Goal: Information Seeking & Learning: Learn about a topic

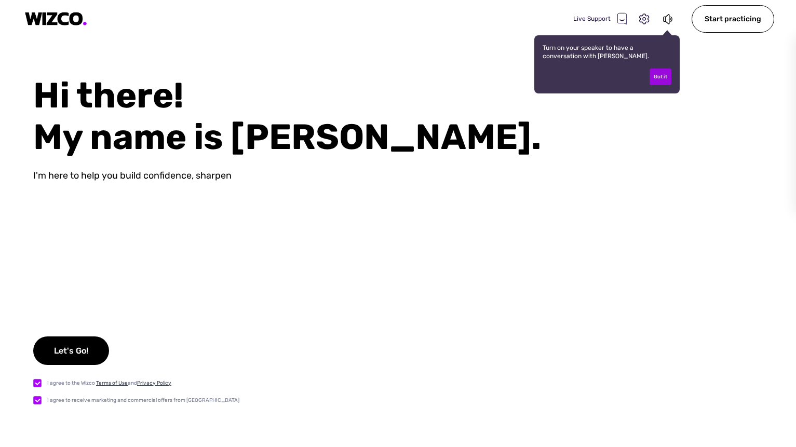
click at [664, 84] on div "Got it" at bounding box center [660, 77] width 22 height 17
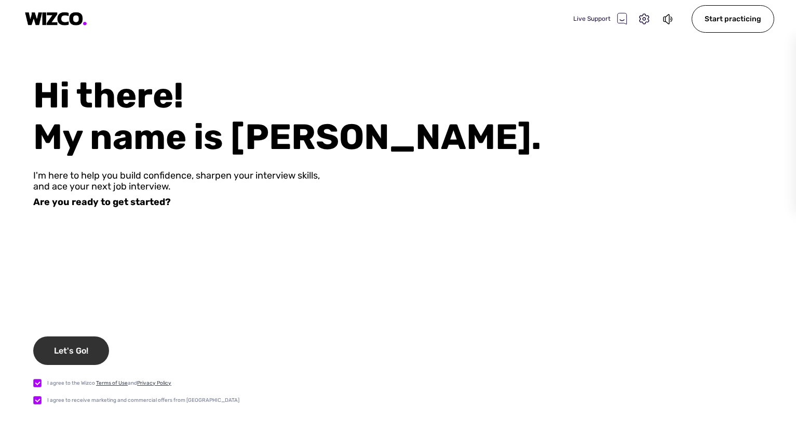
click at [59, 348] on div "Let's Go!" at bounding box center [71, 350] width 76 height 29
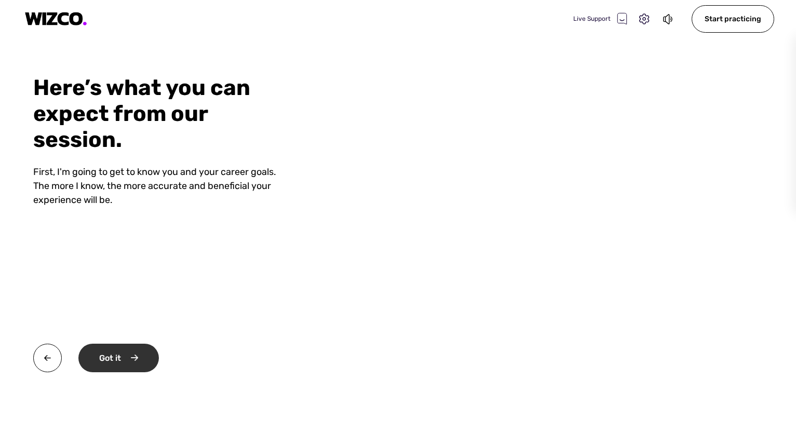
click at [115, 359] on div "Got it" at bounding box center [118, 358] width 80 height 29
click at [115, 359] on div "Okay" at bounding box center [117, 358] width 78 height 29
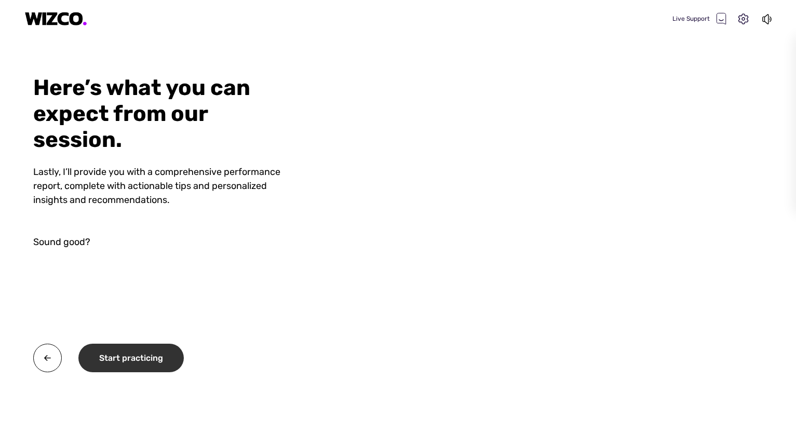
click at [115, 359] on div "Start practicing" at bounding box center [130, 358] width 105 height 29
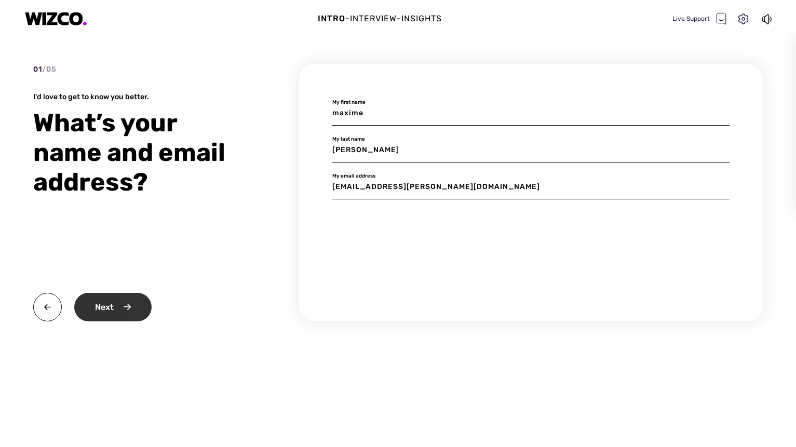
click at [118, 314] on div "Next" at bounding box center [112, 307] width 77 height 29
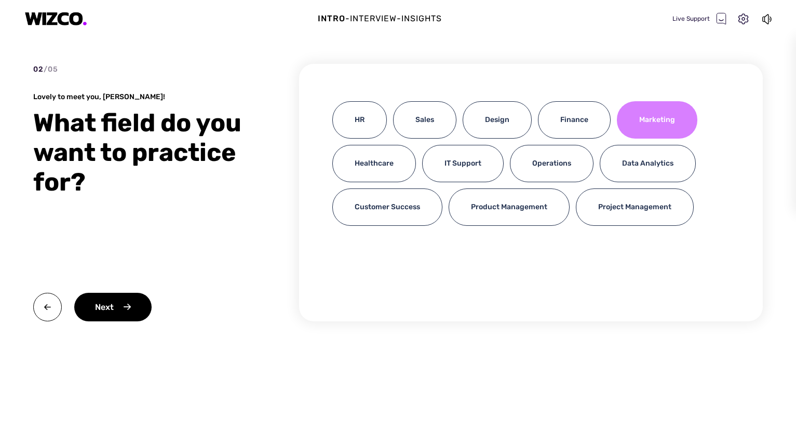
click at [639, 126] on div "Marketing" at bounding box center [657, 119] width 80 height 37
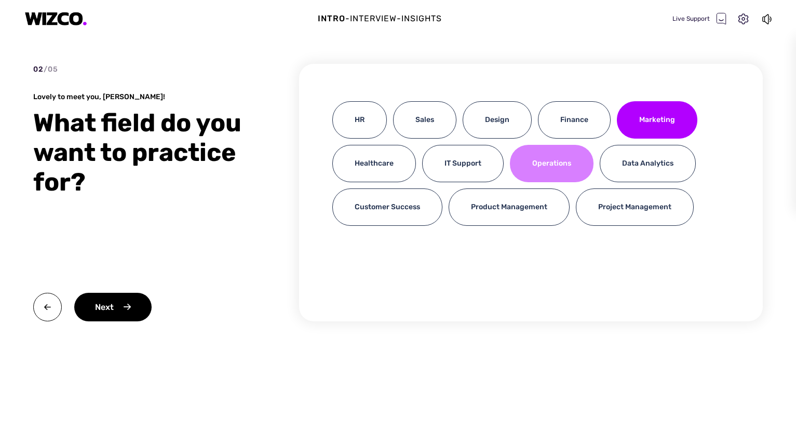
click at [551, 158] on div "Operations" at bounding box center [552, 163] width 84 height 37
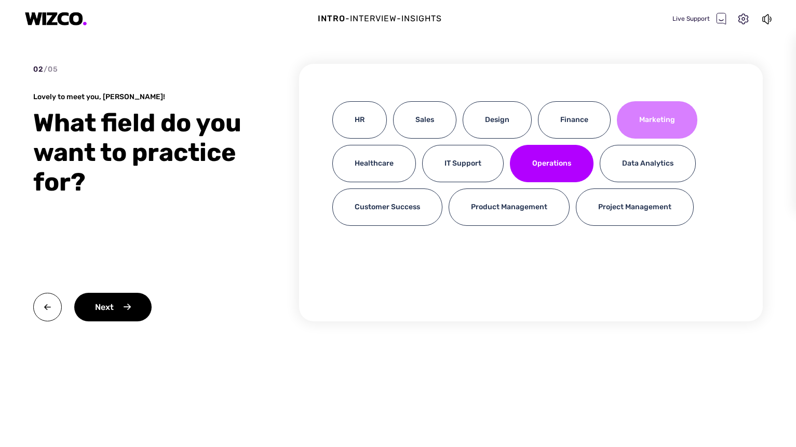
click at [654, 117] on div "Marketing" at bounding box center [657, 119] width 80 height 37
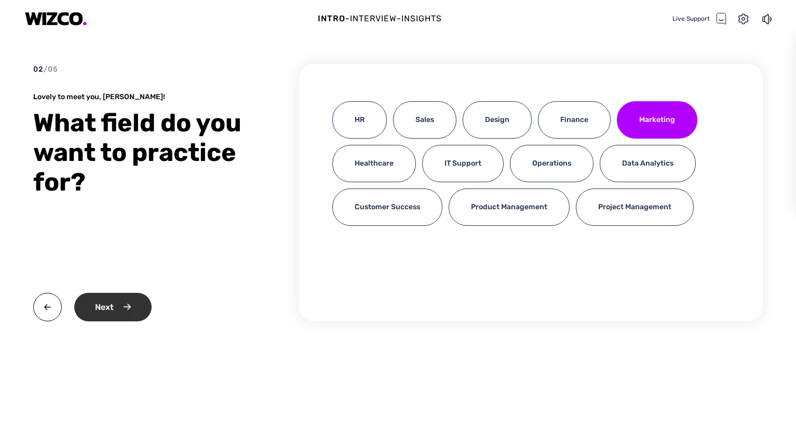
click at [111, 301] on div "Next" at bounding box center [112, 307] width 77 height 29
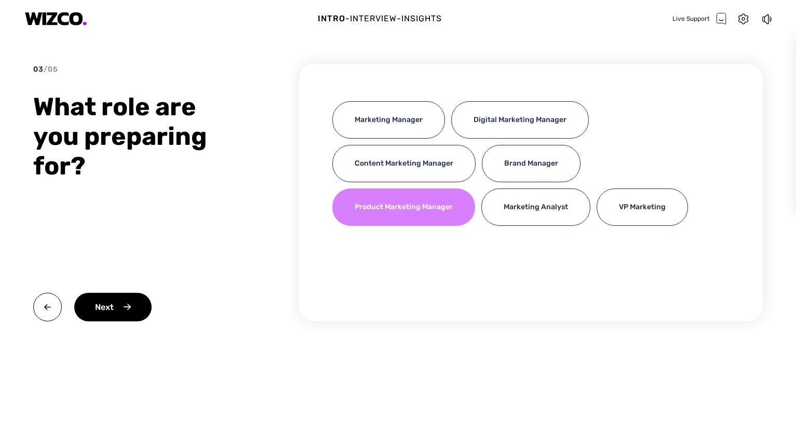
click at [412, 210] on div "Product Marketing Manager" at bounding box center [403, 206] width 143 height 37
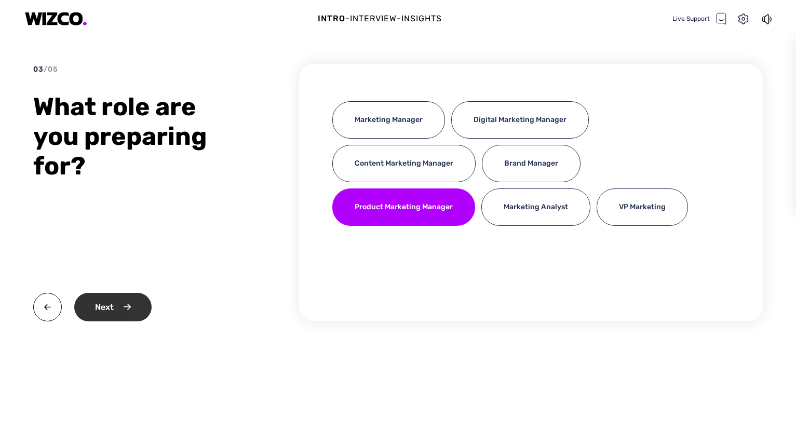
click at [137, 304] on div "Next" at bounding box center [112, 307] width 77 height 29
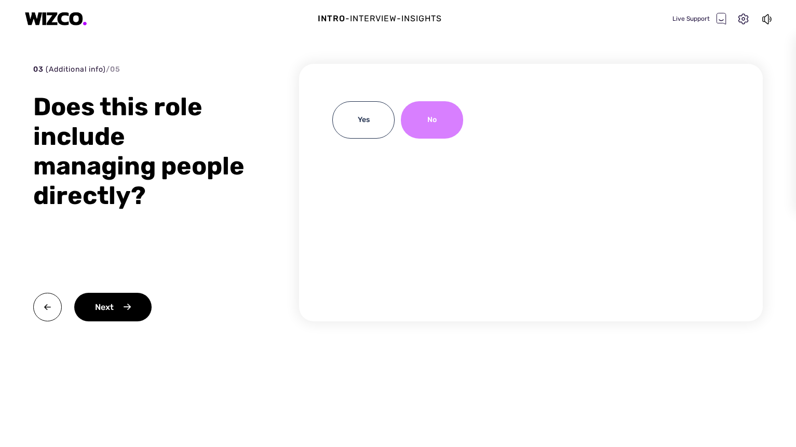
click at [448, 122] on div "No" at bounding box center [432, 119] width 62 height 37
click at [99, 308] on div "Next" at bounding box center [112, 307] width 77 height 29
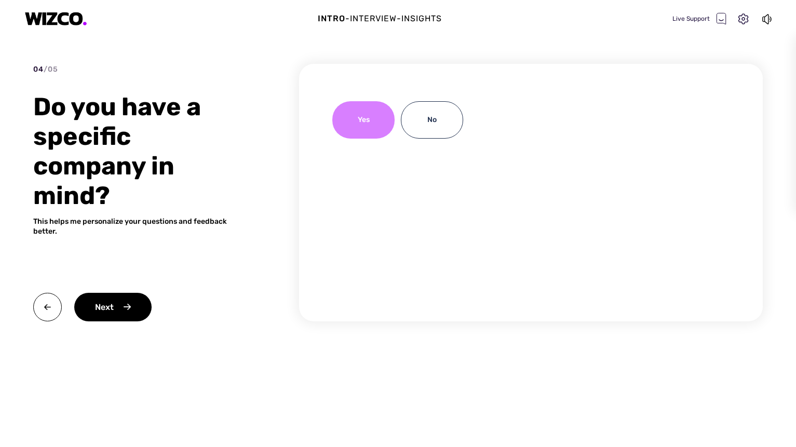
click at [353, 118] on div "Yes" at bounding box center [363, 119] width 62 height 37
click at [90, 317] on div "Next" at bounding box center [112, 307] width 77 height 29
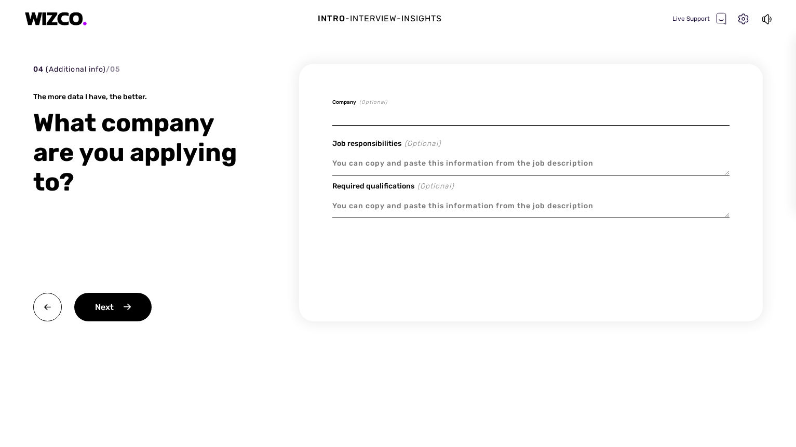
click at [400, 115] on input at bounding box center [530, 113] width 397 height 24
type textarea "x"
type input "A"
type textarea "x"
type input "AD"
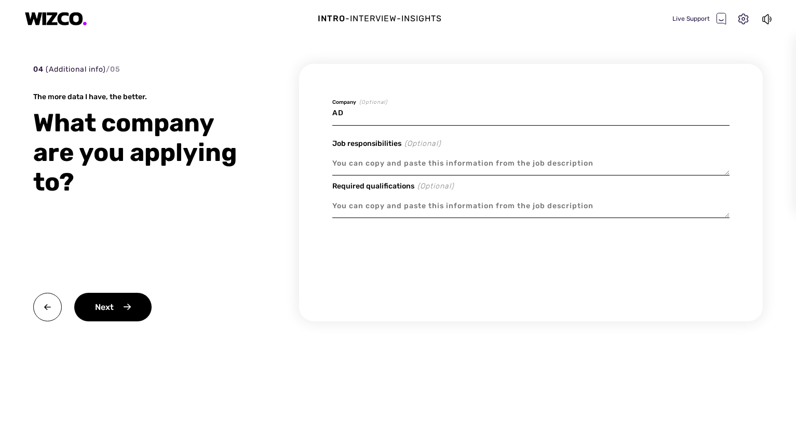
type textarea "x"
type input "ADP"
type textarea "x"
type input "ADP"
type textarea "x"
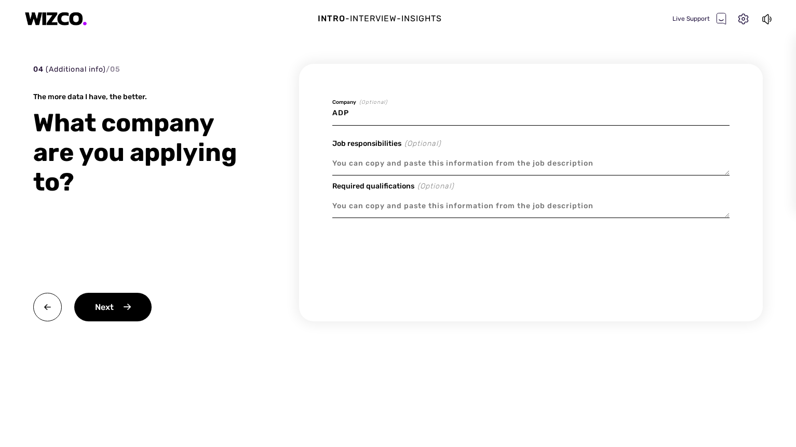
type input "ADP C"
type textarea "x"
type input "ADP Ca"
type textarea "x"
type input "ADP Can"
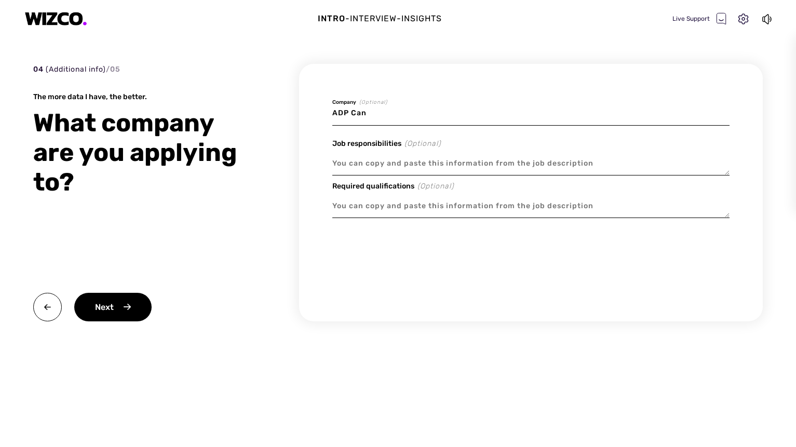
type textarea "x"
type input "ADP Cana"
type textarea "x"
type input "ADP Canad"
type textarea "x"
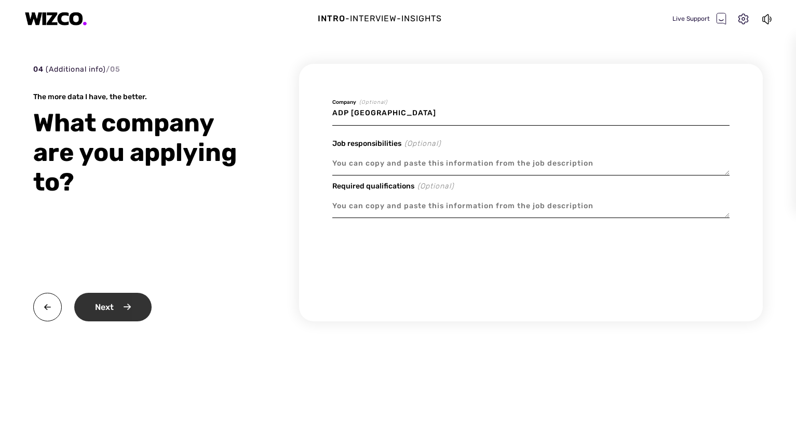
type input "ADP [GEOGRAPHIC_DATA]"
click at [117, 297] on div "Next" at bounding box center [112, 307] width 77 height 29
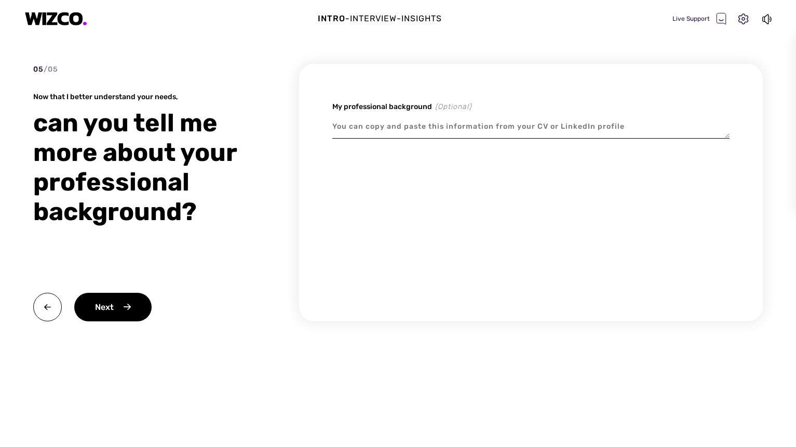
click at [378, 127] on textarea at bounding box center [530, 127] width 397 height 24
paste textarea "Loremipsu Dolorsi Ametcon Adip eli Seddoei Temporinci utla 94+ etdol ma aliquae…"
type textarea "x"
type textarea "Loremipsu Dolorsi Ametcon Adip eli Seddoei Temporinci utla 94+ etdol ma aliquae…"
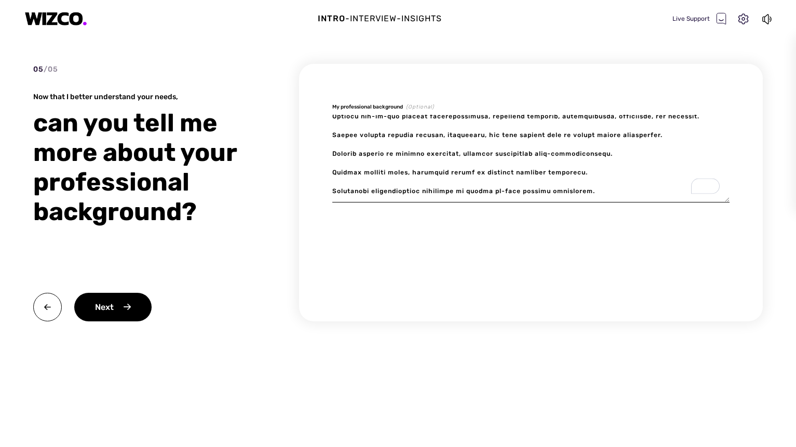
scroll to position [572, 0]
type textarea "x"
type textarea "Loremipsu Dolorsi Ametcon Adip eli Seddoei Temporinci utla 94+ etdol ma aliquae…"
type textarea "x"
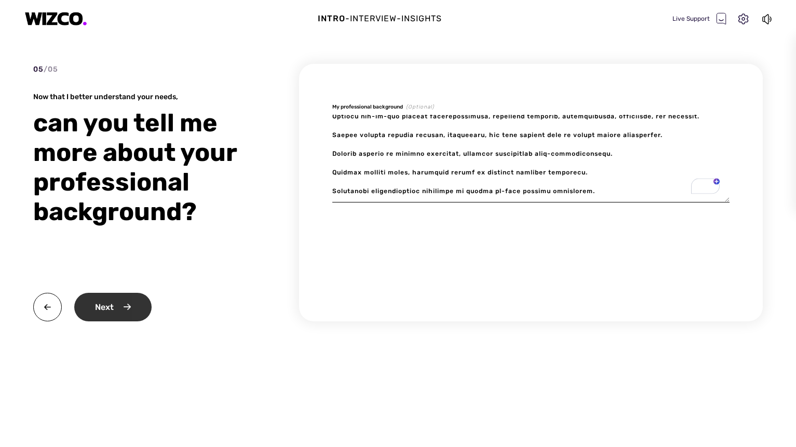
click at [126, 304] on div "Next" at bounding box center [112, 307] width 77 height 29
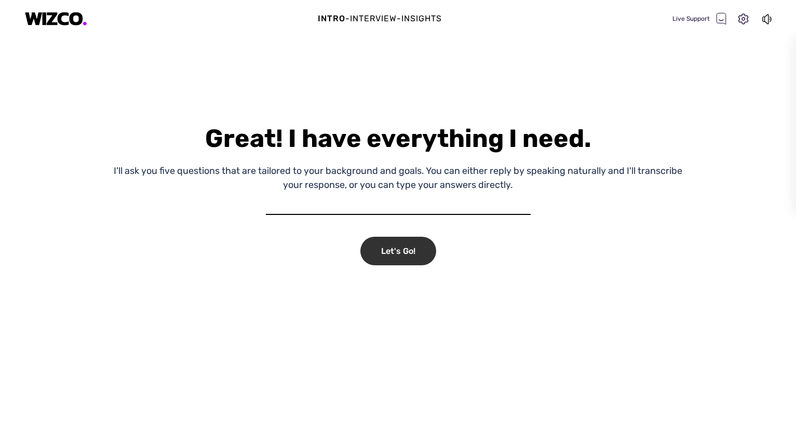
click at [377, 241] on div "Let's Go!" at bounding box center [398, 251] width 76 height 29
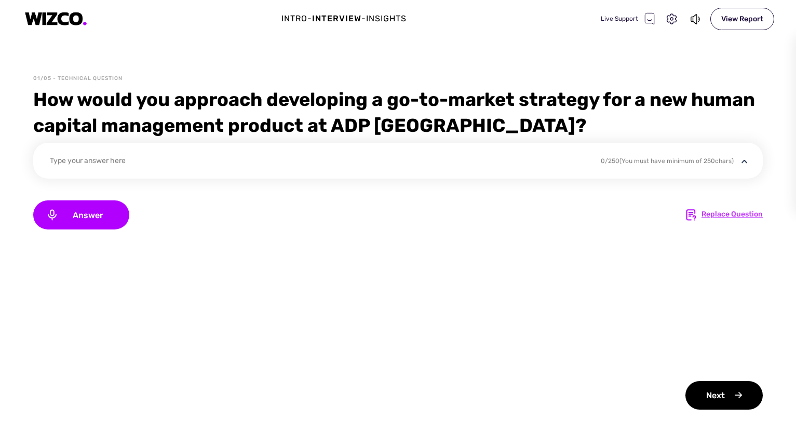
click at [730, 216] on div "Replace Question" at bounding box center [731, 215] width 61 height 12
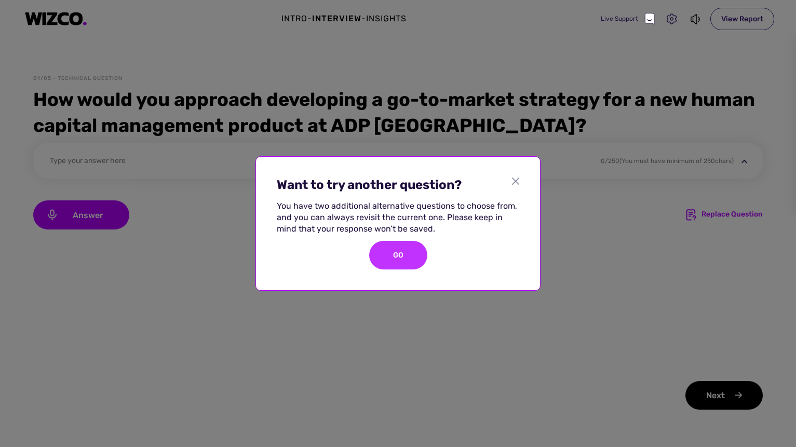
click at [416, 249] on div "GO" at bounding box center [398, 255] width 58 height 29
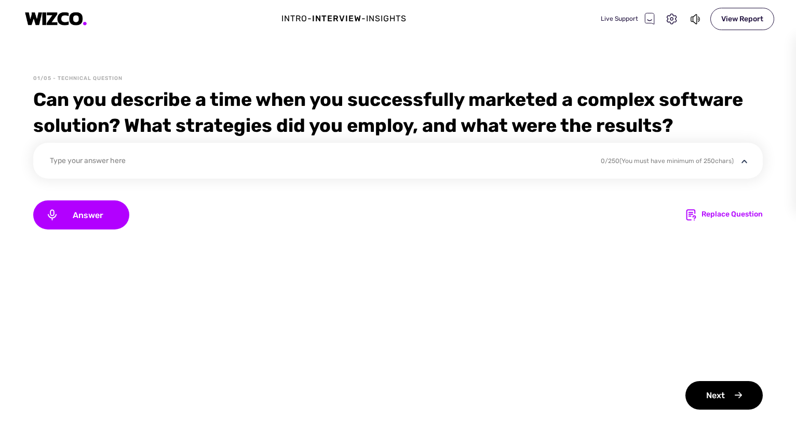
click at [291, 18] on div "Intro" at bounding box center [294, 18] width 26 height 12
click at [671, 17] on icon at bounding box center [671, 18] width 10 height 10
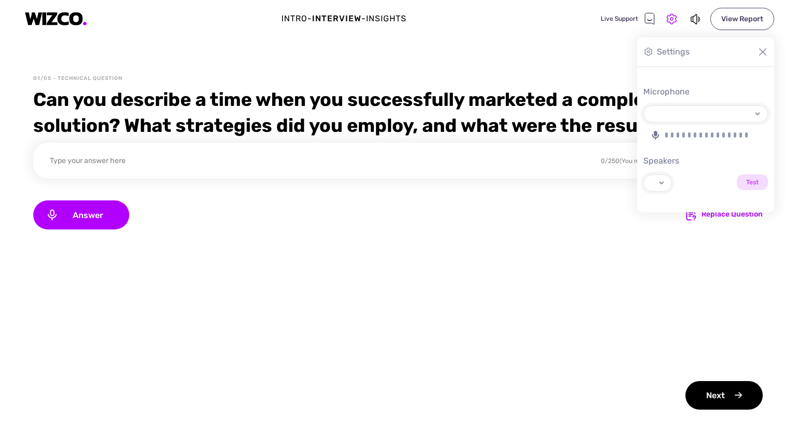
click at [739, 21] on div "View Report" at bounding box center [742, 19] width 64 height 22
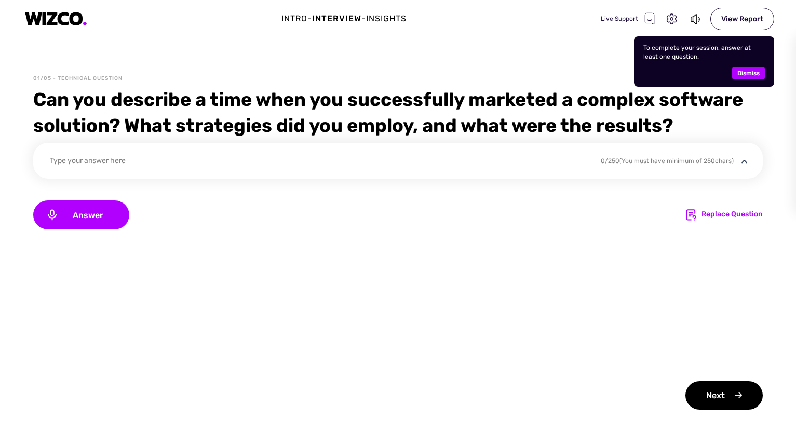
click at [741, 76] on span "Dismiss" at bounding box center [748, 73] width 22 height 12
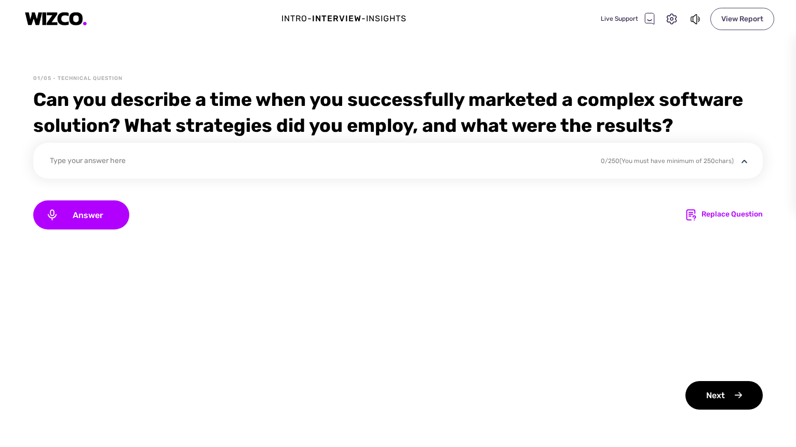
click at [744, 22] on div "View Report" at bounding box center [742, 19] width 64 height 22
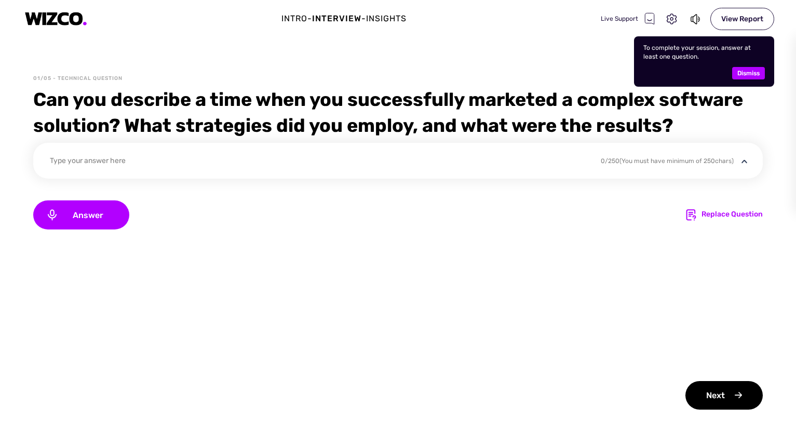
click at [742, 76] on span "Dismiss" at bounding box center [748, 73] width 22 height 12
